Goal: Task Accomplishment & Management: Complete application form

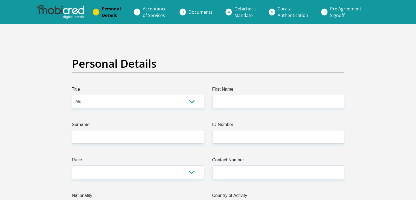
select select "Ms"
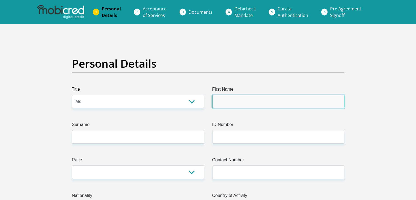
click at [222, 106] on input "First Name" at bounding box center [278, 101] width 132 height 13
type input "salisha"
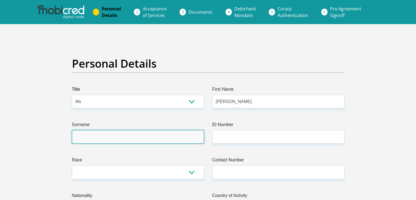
type input "Ndlovu"
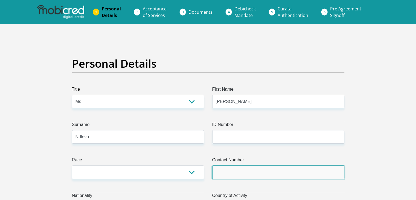
type input "0672361387"
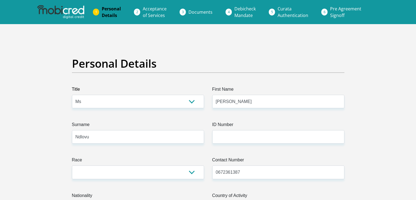
select select "ZAF"
type input "3323 wild olive rd , NATURENA"
type input "naturena"
type input "Johannesburg"
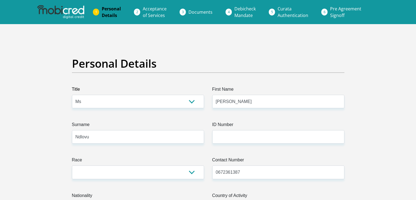
type input "Johannesburg"
type input "2095"
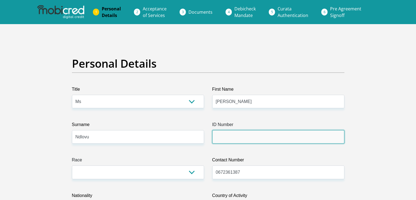
click at [237, 142] on input "ID Number" at bounding box center [278, 136] width 132 height 13
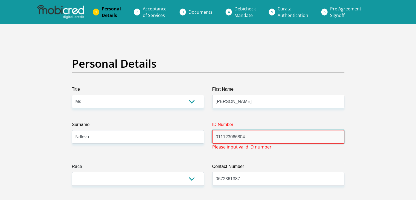
click at [241, 136] on input "011123066804" at bounding box center [278, 136] width 132 height 13
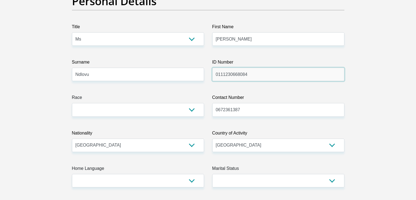
scroll to position [105, 0]
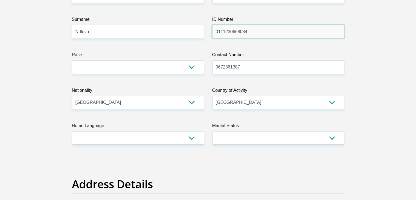
type input "0111230668084"
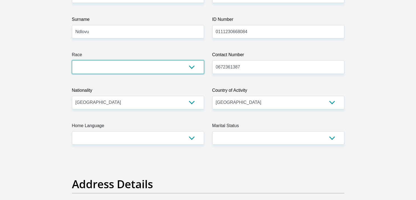
click at [135, 73] on select "Black Coloured Indian White Other" at bounding box center [138, 66] width 132 height 13
select select "1"
click at [72, 60] on select "Black Coloured Indian White Other" at bounding box center [138, 66] width 132 height 13
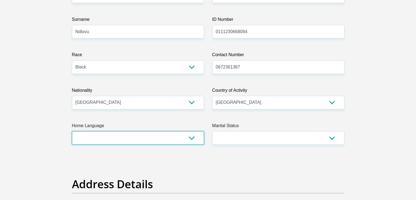
click at [150, 142] on select "Afrikaans English Sepedi South Ndebele Southern Sotho Swati Tsonga Tswana Venda…" at bounding box center [138, 137] width 132 height 13
select select "zul"
click at [72, 131] on select "Afrikaans English Sepedi South Ndebele Southern Sotho Swati Tsonga Tswana Venda…" at bounding box center [138, 137] width 132 height 13
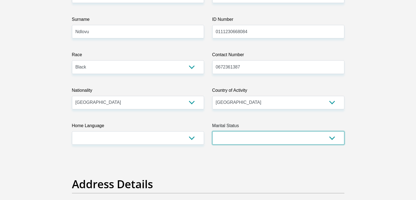
click at [230, 137] on select "Married ANC Single Divorced Widowed Married COP or Customary Law" at bounding box center [278, 137] width 132 height 13
select select "2"
click at [212, 131] on select "Married ANC Single Divorced Widowed Married COP or Customary Law" at bounding box center [278, 137] width 132 height 13
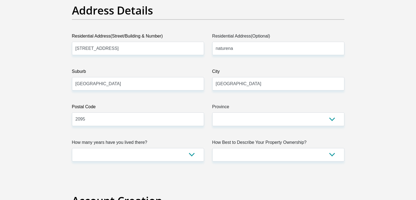
scroll to position [281, 0]
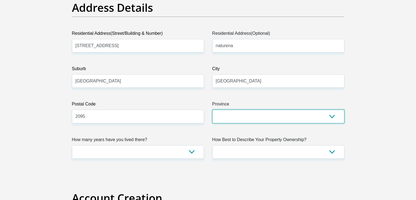
click at [232, 112] on select "Eastern Cape Free State Gauteng KwaZulu-Natal Limpopo Mpumalanga Northern Cape …" at bounding box center [278, 115] width 132 height 13
select select "Gauteng"
click at [212, 109] on select "Eastern Cape Free State Gauteng KwaZulu-Natal Limpopo Mpumalanga Northern Cape …" at bounding box center [278, 115] width 132 height 13
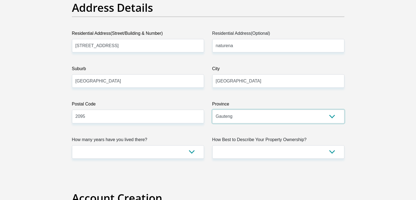
scroll to position [340, 0]
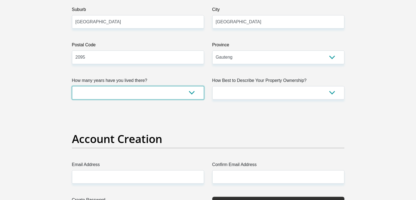
click at [169, 93] on select "less than 1 year 1-3 years 3-5 years 5+ years" at bounding box center [138, 92] width 132 height 13
select select "5"
click at [72, 86] on select "less than 1 year 1-3 years 3-5 years 5+ years" at bounding box center [138, 92] width 132 height 13
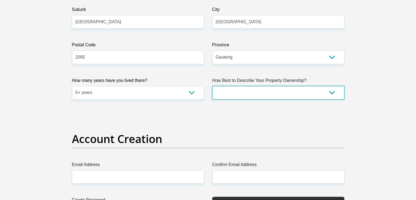
click at [226, 87] on select "Owned Rented Family Owned Company Dwelling" at bounding box center [278, 92] width 132 height 13
select select "parents"
click at [212, 86] on select "Owned Rented Family Owned Company Dwelling" at bounding box center [278, 92] width 132 height 13
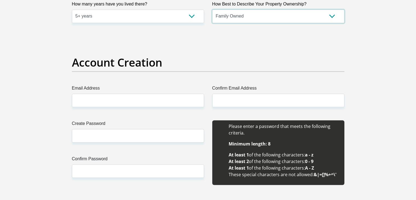
scroll to position [418, 0]
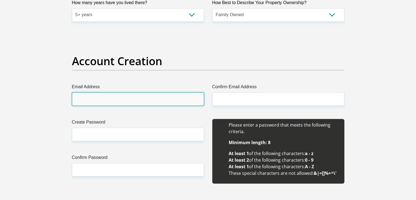
click at [152, 103] on input "Email Address" at bounding box center [138, 98] width 132 height 13
type input "[EMAIL_ADDRESS][DOMAIN_NAME]"
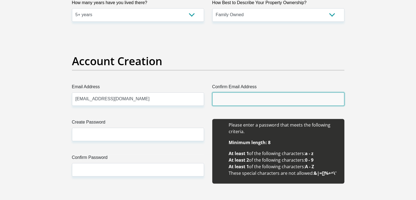
type input "[EMAIL_ADDRESS][DOMAIN_NAME]"
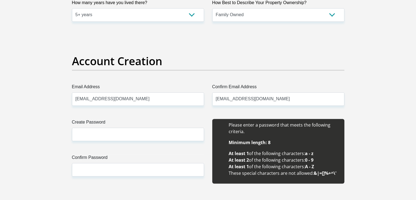
type input "salisha"
type input "Ndlovu"
type input "0672361387"
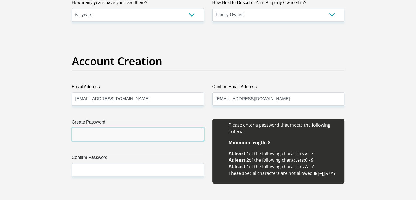
click at [139, 134] on input "Create Password" at bounding box center [138, 133] width 132 height 13
type input "Salisha12@"
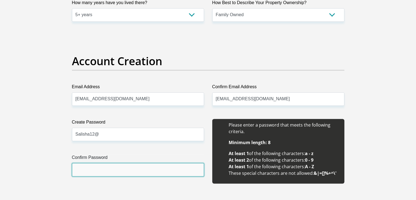
click at [115, 169] on input "Confirm Password" at bounding box center [138, 169] width 132 height 13
type input "Salisha12@"
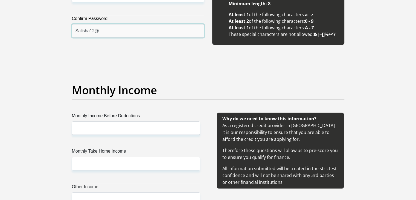
scroll to position [587, 0]
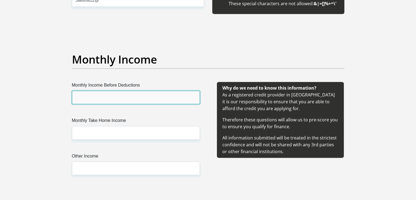
click at [124, 93] on input "Monthly Income Before Deductions" at bounding box center [136, 97] width 128 height 13
type input "3000"
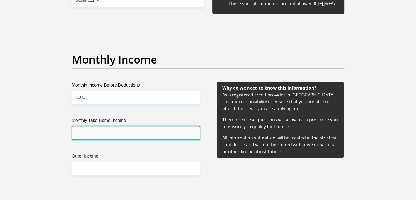
click at [102, 131] on input "Monthly Take Home Income" at bounding box center [136, 132] width 128 height 13
type input "3000"
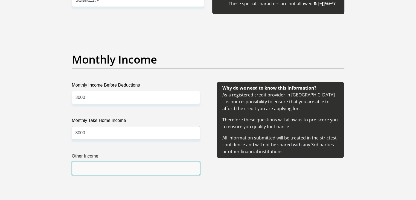
click at [104, 171] on input "Other Income" at bounding box center [136, 167] width 128 height 13
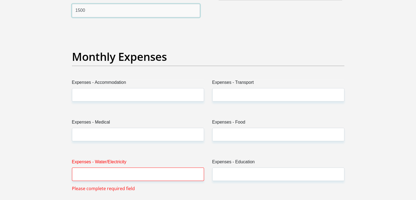
scroll to position [746, 0]
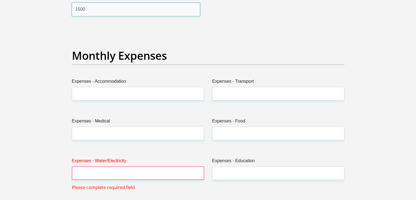
type input "1500"
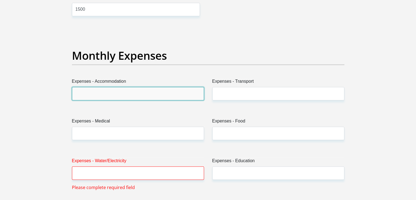
click at [121, 96] on input "Expenses - Accommodation" at bounding box center [138, 93] width 132 height 13
type input "0"
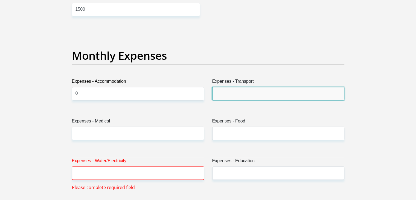
click at [231, 95] on input "Expenses - Transport" at bounding box center [278, 93] width 132 height 13
type input "800"
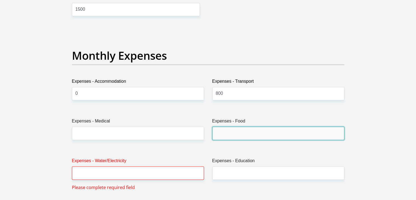
click at [239, 136] on input "Expenses - Food" at bounding box center [278, 132] width 132 height 13
type input "0"
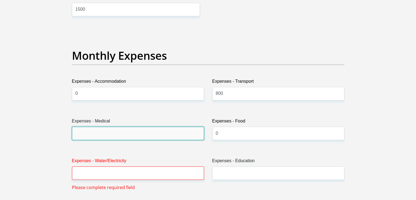
click at [151, 137] on input "Expenses - Medical" at bounding box center [138, 132] width 132 height 13
type input "0"
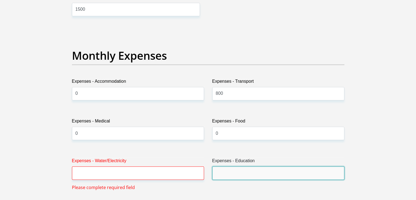
click at [229, 170] on input "Expenses - Education" at bounding box center [278, 172] width 132 height 13
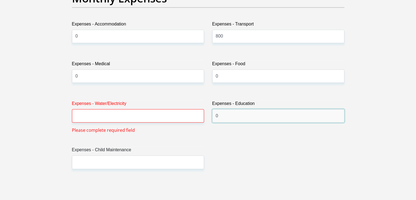
scroll to position [804, 0]
type input "0"
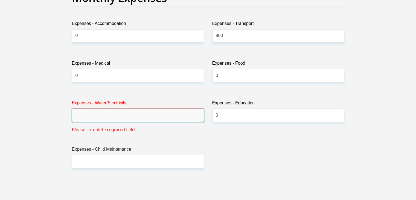
click at [149, 114] on input "Expenses - Water/Electricity" at bounding box center [138, 114] width 132 height 13
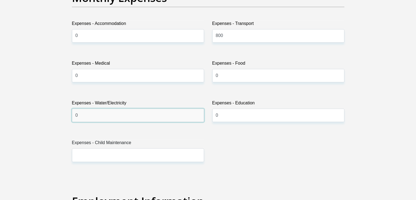
type input "0"
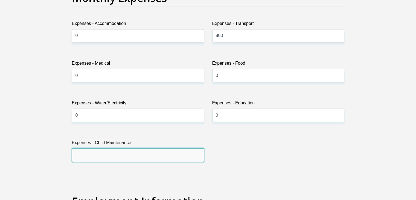
click at [133, 151] on input "Expenses - Child Maintenance" at bounding box center [138, 154] width 132 height 13
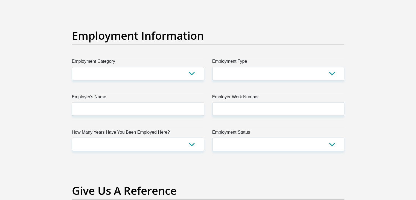
scroll to position [976, 0]
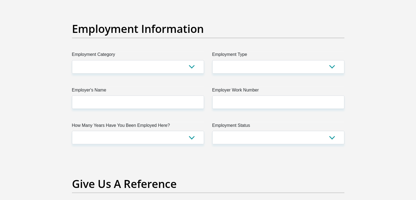
type input "0"
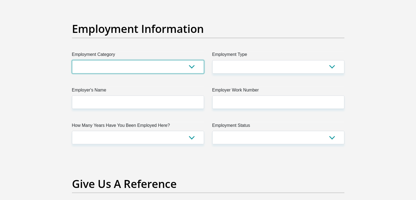
click at [140, 67] on select "AGRICULTURE ALCOHOL & TOBACCO CONSTRUCTION MATERIALS METALLURGY EQUIPMENT FOR R…" at bounding box center [138, 66] width 132 height 13
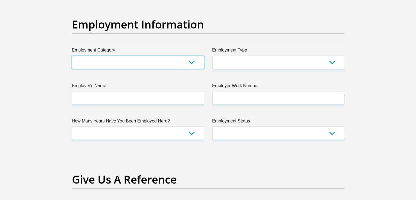
scroll to position [978, 0]
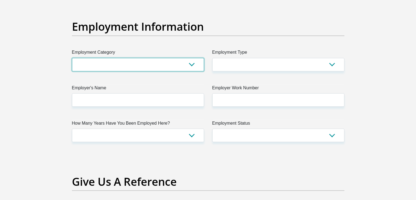
click at [140, 67] on select "AGRICULTURE ALCOHOL & TOBACCO CONSTRUCTION MATERIALS METALLURGY EQUIPMENT FOR R…" at bounding box center [138, 64] width 132 height 13
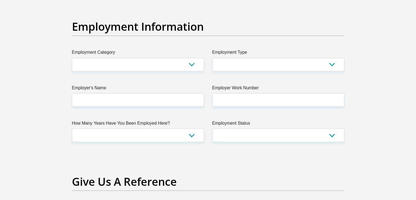
click at [120, 56] on label "Employment Category" at bounding box center [138, 53] width 132 height 9
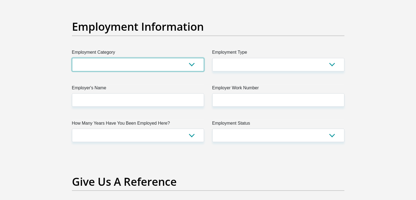
click at [120, 58] on select "AGRICULTURE ALCOHOL & TOBACCO CONSTRUCTION MATERIALS METALLURGY EQUIPMENT FOR R…" at bounding box center [138, 64] width 132 height 13
click at [119, 60] on select "AGRICULTURE ALCOHOL & TOBACCO CONSTRUCTION MATERIALS METALLURGY EQUIPMENT FOR R…" at bounding box center [138, 64] width 132 height 13
select select "36"
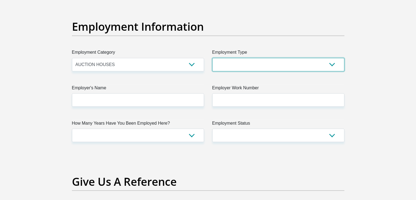
click at [241, 66] on select "College/Lecturer Craft Seller Creative Driver Executive Farmer Forces - Non Com…" at bounding box center [278, 64] width 132 height 13
click at [212, 58] on select "College/Lecturer Craft Seller Creative Driver Executive Farmer Forces - Non Com…" at bounding box center [278, 64] width 132 height 13
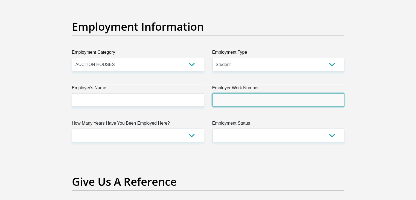
click at [226, 104] on input "Employer Work Number" at bounding box center [278, 99] width 132 height 13
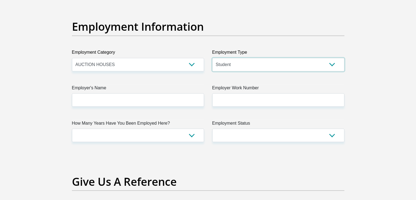
click at [237, 67] on select "College/Lecturer Craft Seller Creative Driver Executive Farmer Forces - Non Com…" at bounding box center [278, 64] width 132 height 13
select select "Service Industry"
click at [212, 58] on select "College/Lecturer Craft Seller Creative Driver Executive Farmer Forces - Non Com…" at bounding box center [278, 64] width 132 height 13
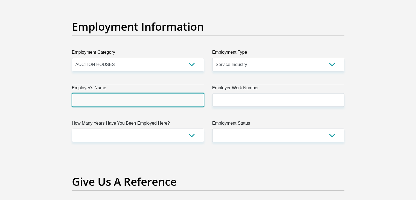
click at [166, 102] on input "Employer's Name" at bounding box center [138, 99] width 132 height 13
type input "GrantDonson"
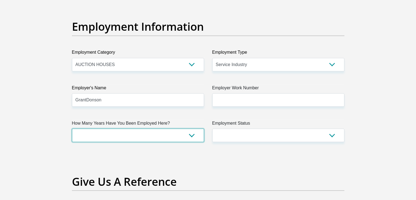
click at [137, 139] on select "less than 1 year 1-3 years 3-5 years 5+ years" at bounding box center [138, 134] width 132 height 13
select select "24"
click at [72, 128] on select "less than 1 year 1-3 years 3-5 years 5+ years" at bounding box center [138, 134] width 132 height 13
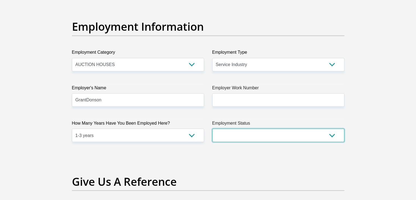
click at [248, 132] on select "Permanent/Full-time Part-time/Casual Contract Worker Self-Employed Housewife Re…" at bounding box center [278, 134] width 132 height 13
select select "2"
click at [212, 128] on select "Permanent/Full-time Part-time/Casual Contract Worker Self-Employed Housewife Re…" at bounding box center [278, 134] width 132 height 13
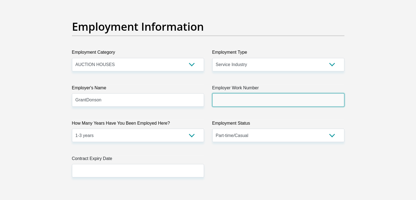
click at [234, 101] on input "Employer Work Number" at bounding box center [278, 99] width 132 height 13
type input "0729590328"
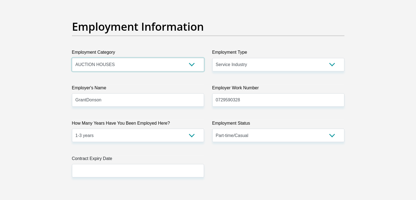
click at [160, 58] on select "AGRICULTURE ALCOHOL & TOBACCO CONSTRUCTION MATERIALS METALLURGY EQUIPMENT FOR R…" at bounding box center [138, 64] width 132 height 13
select select "53"
click at [72, 58] on select "AGRICULTURE ALCOHOL & TOBACCO CONSTRUCTION MATERIALS METALLURGY EQUIPMENT FOR R…" at bounding box center [138, 64] width 132 height 13
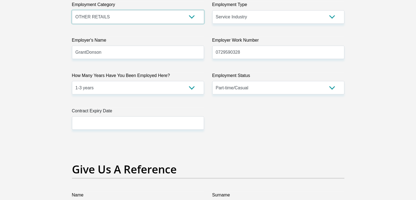
scroll to position [1029, 0]
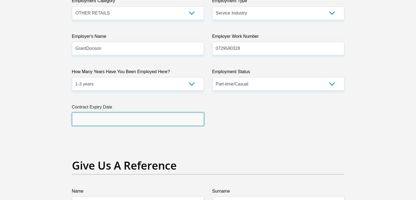
click at [135, 116] on input "text" at bounding box center [138, 118] width 132 height 13
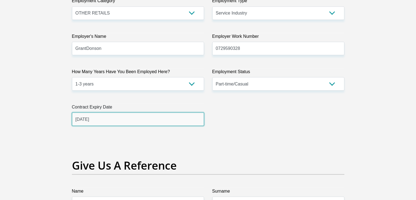
click at [116, 120] on input "2025/09/07" at bounding box center [138, 118] width 132 height 13
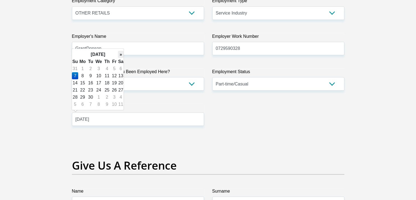
click at [118, 54] on th "»" at bounding box center [121, 54] width 6 height 7
click at [108, 53] on th "November 2025" at bounding box center [98, 54] width 40 height 7
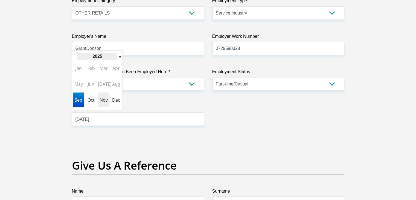
click at [97, 55] on th "2025" at bounding box center [97, 56] width 40 height 7
click at [87, 97] on span "2028" at bounding box center [90, 99] width 11 height 15
click at [93, 99] on span "Oct" at bounding box center [90, 99] width 11 height 15
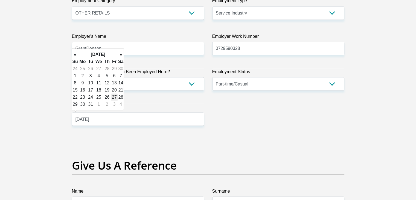
click at [112, 98] on td "27" at bounding box center [114, 96] width 7 height 7
type input "2028/10/27"
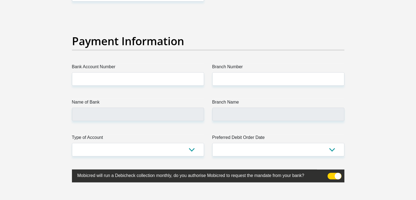
scroll to position [1273, 0]
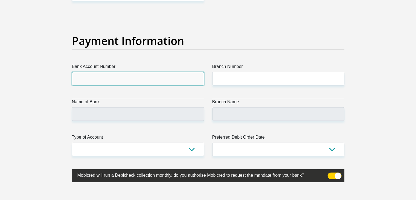
click at [136, 82] on input "Bank Account Number" at bounding box center [138, 78] width 132 height 13
type input "10132861702"
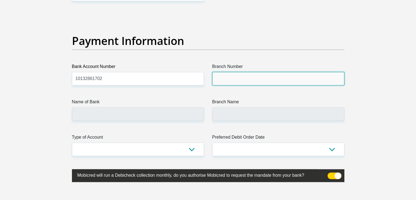
click at [242, 81] on input "Branch Number" at bounding box center [278, 78] width 132 height 13
type input "051001"
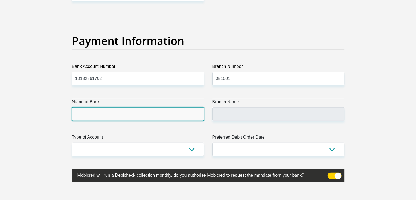
click at [130, 115] on input "Name of Bank" at bounding box center [138, 113] width 132 height 13
type input "STANDARD BANK"
type input "STANDARD BANK SOUTH AFRICA"
click at [130, 115] on input "STANDARD BANK" at bounding box center [138, 113] width 132 height 13
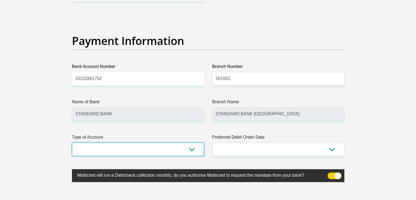
click at [149, 153] on select "Cheque Savings" at bounding box center [138, 148] width 132 height 13
select select "CUR"
click at [72, 142] on select "Cheque Savings" at bounding box center [138, 148] width 132 height 13
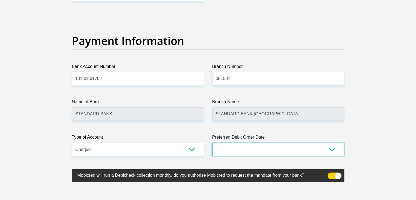
click at [238, 142] on select "1st 2nd 3rd 4th 5th 7th 18th 19th 20th 21st 22nd 23rd 24th 25th 26th 27th 28th …" at bounding box center [278, 148] width 132 height 13
select select "20"
click at [212, 142] on select "1st 2nd 3rd 4th 5th 7th 18th 19th 20th 21st 22nd 23rd 24th 25th 26th 27th 28th …" at bounding box center [278, 148] width 132 height 13
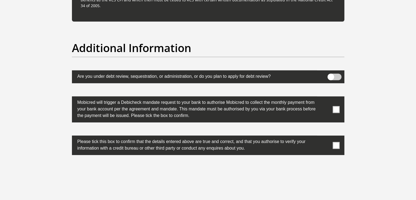
scroll to position [1714, 0]
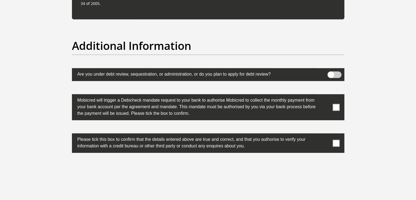
click at [335, 105] on span at bounding box center [336, 107] width 7 height 7
click at [325, 95] on input "checkbox" at bounding box center [325, 95] width 0 height 0
click at [330, 138] on label at bounding box center [208, 142] width 272 height 19
click at [325, 135] on input "checkbox" at bounding box center [325, 135] width 0 height 0
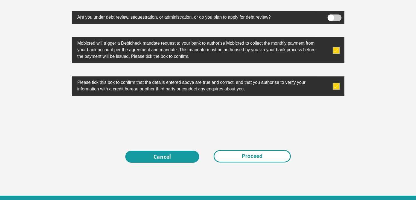
click at [256, 157] on button "Proceed" at bounding box center [252, 156] width 77 height 12
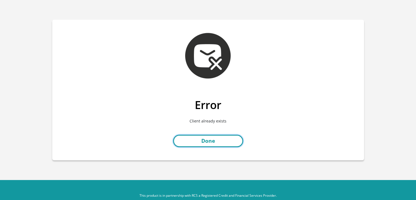
click at [212, 140] on link "Done" at bounding box center [208, 141] width 70 height 12
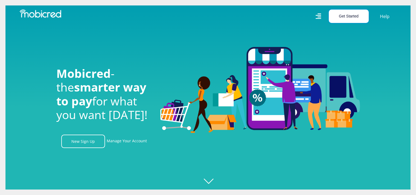
click at [341, 21] on button "Get Started" at bounding box center [349, 16] width 40 height 13
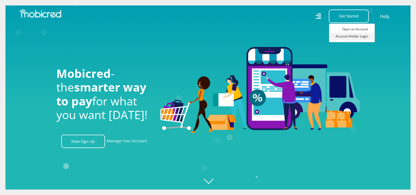
click at [347, 36] on link "Account Holder Login" at bounding box center [352, 36] width 46 height 7
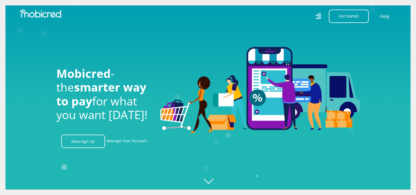
scroll to position [0, 701]
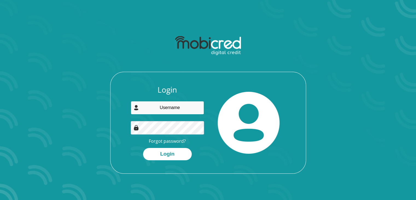
click at [181, 109] on input "email" at bounding box center [167, 107] width 73 height 13
type input "Salishandlovu77@gmail.com"
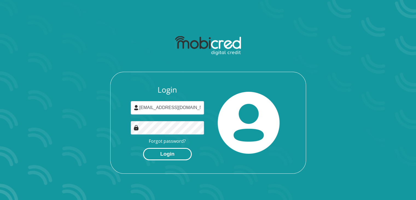
click at [159, 155] on button "Login" at bounding box center [167, 154] width 49 height 12
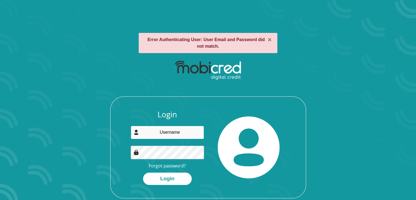
click at [171, 130] on input "email" at bounding box center [167, 132] width 73 height 13
type input "[EMAIL_ADDRESS][DOMAIN_NAME]"
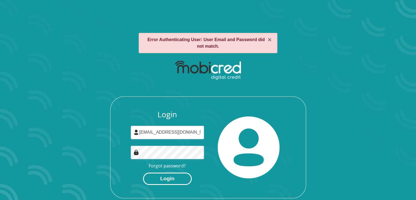
click at [172, 175] on button "Login" at bounding box center [167, 178] width 49 height 12
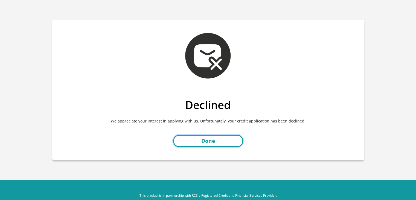
click at [223, 139] on link "Done" at bounding box center [208, 141] width 70 height 12
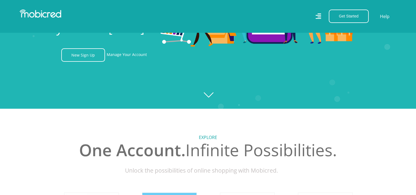
scroll to position [0, 939]
